Goal: Find specific page/section: Find specific page/section

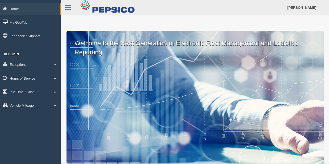
click at [31, 78] on link "Hours of Service" at bounding box center [30, 78] width 61 height 12
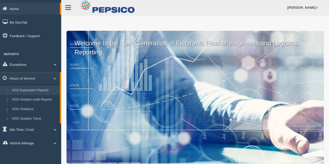
click at [38, 90] on link "HOS Explanation Reports" at bounding box center [35, 91] width 50 height 10
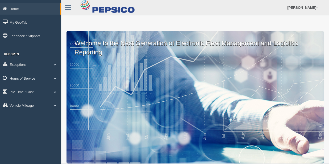
click at [30, 78] on link "Hours of Service" at bounding box center [30, 78] width 61 height 12
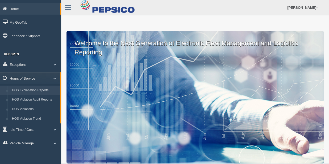
click at [39, 91] on link "HOS Explanation Reports" at bounding box center [35, 91] width 50 height 10
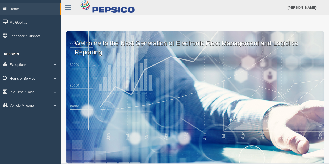
click at [43, 77] on link "Hours of Service" at bounding box center [30, 78] width 61 height 12
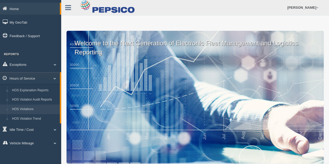
click at [37, 109] on link "HOS Violations" at bounding box center [35, 110] width 50 height 10
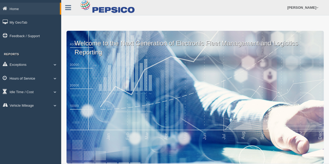
click at [30, 80] on link "Hours of Service" at bounding box center [30, 78] width 61 height 12
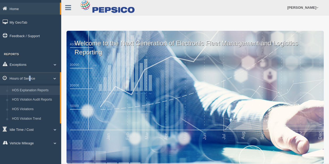
drag, startPoint x: 30, startPoint y: 80, endPoint x: 36, endPoint y: 90, distance: 12.1
click at [36, 90] on link "HOS Explanation Reports" at bounding box center [35, 91] width 50 height 10
